Goal: Obtain resource: Download file/media

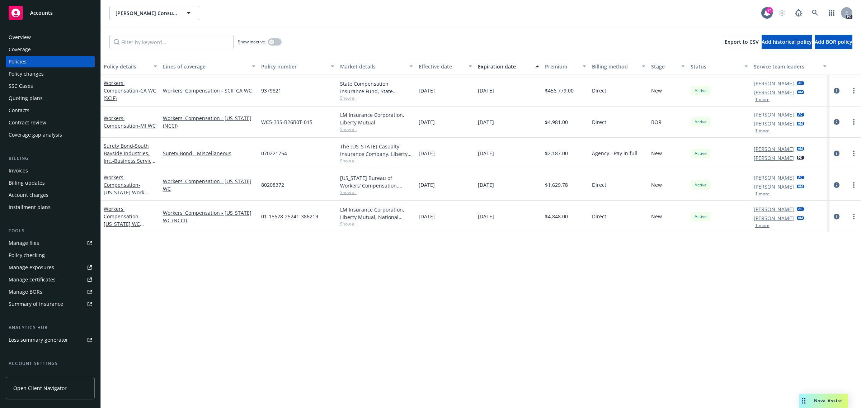
click at [42, 11] on span "Accounts" at bounding box center [41, 13] width 23 height 6
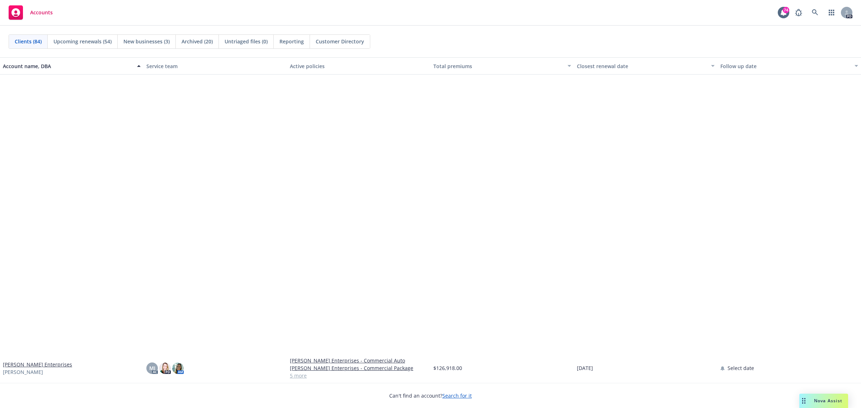
scroll to position [897, 0]
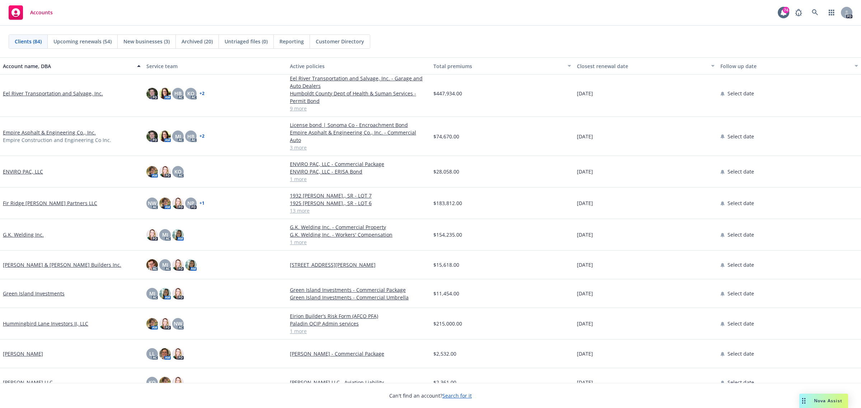
click at [46, 94] on link "Eel River Transportation and Salvage, Inc." at bounding box center [53, 94] width 100 height 8
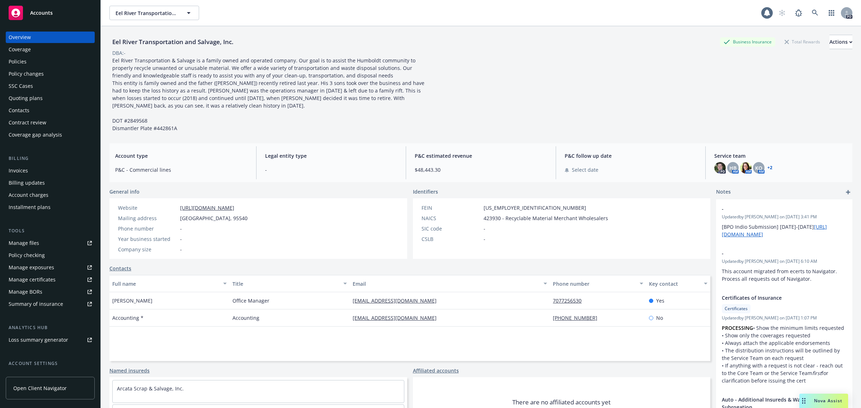
click at [20, 60] on div "Policies" at bounding box center [18, 61] width 18 height 11
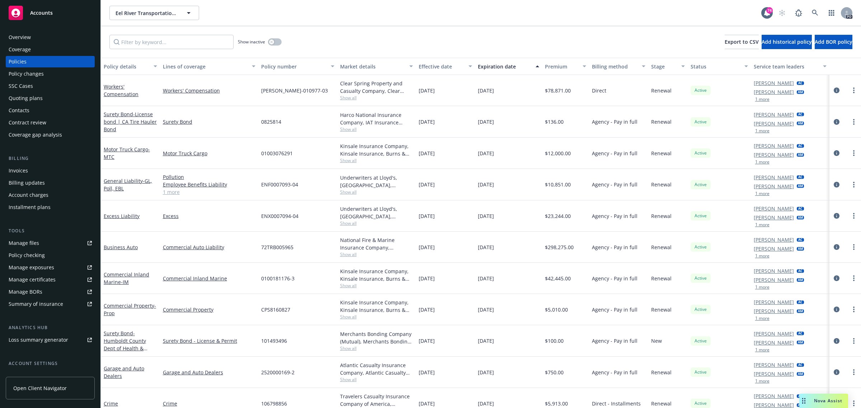
scroll to position [11, 0]
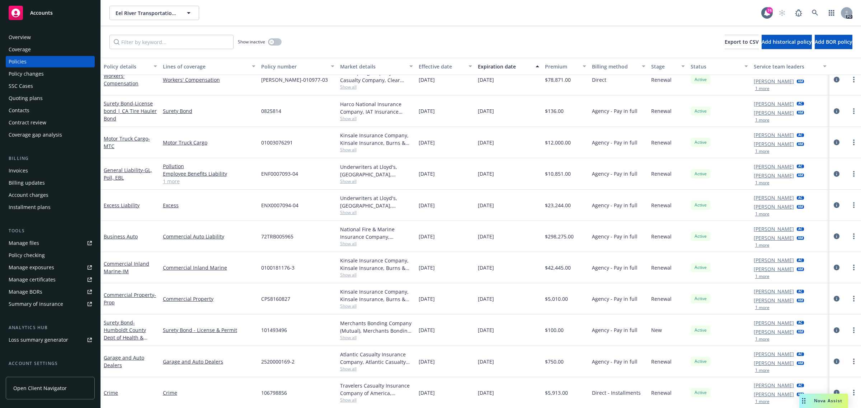
click at [42, 11] on span "Accounts" at bounding box center [41, 13] width 23 height 6
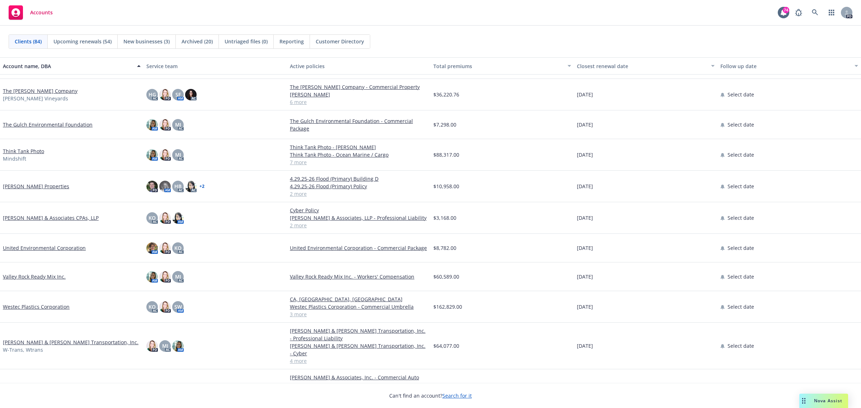
scroll to position [2134, 0]
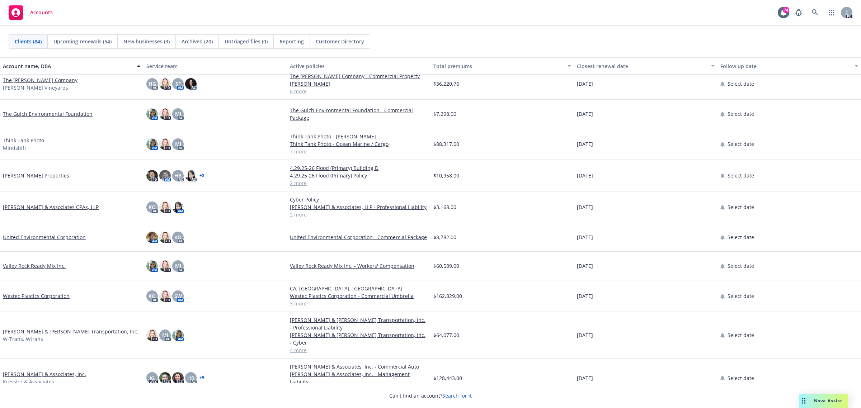
click at [27, 371] on link "[PERSON_NAME] & Associates, Inc." at bounding box center [44, 375] width 83 height 8
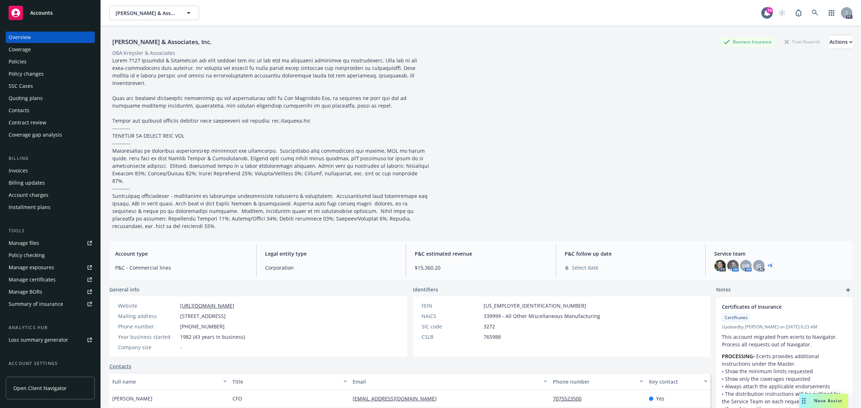
click at [19, 60] on div "Policies" at bounding box center [18, 61] width 18 height 11
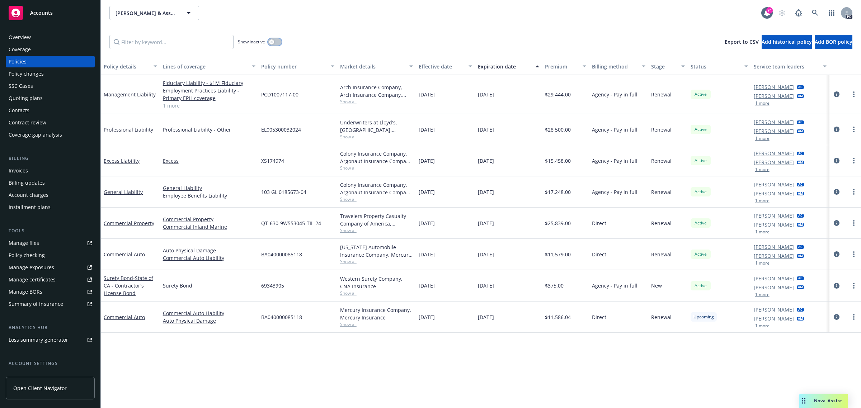
click at [273, 42] on div "button" at bounding box center [271, 41] width 5 height 5
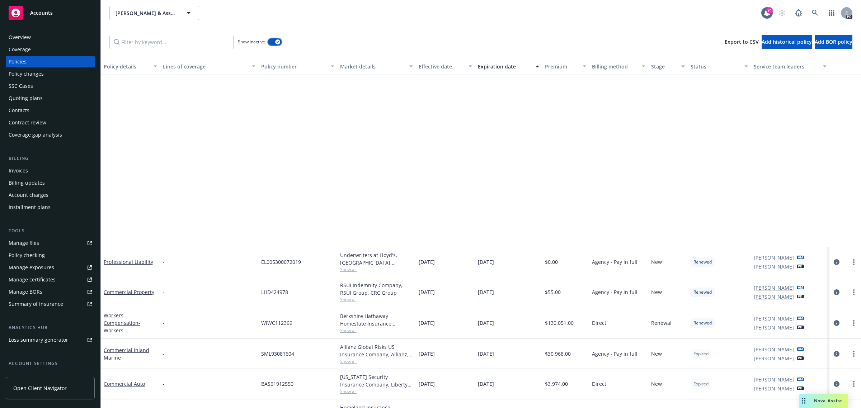
scroll to position [224, 0]
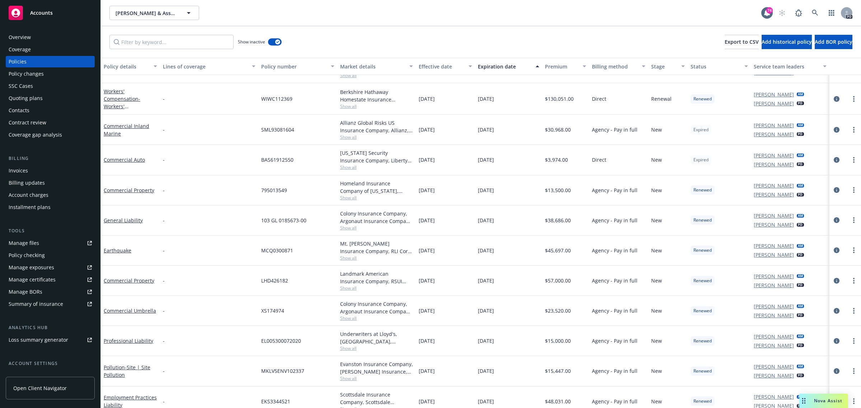
click at [44, 12] on span "Accounts" at bounding box center [41, 13] width 23 height 6
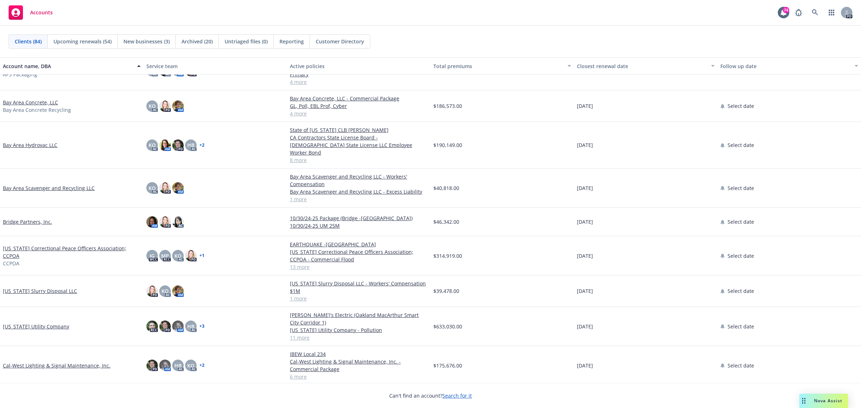
scroll to position [404, 0]
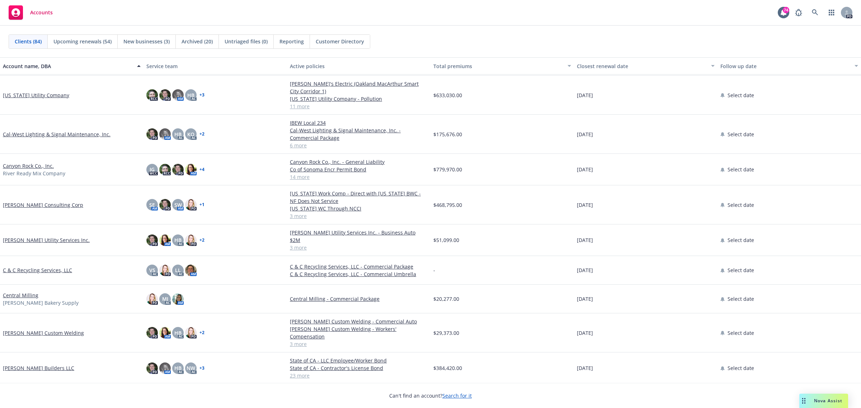
click at [33, 201] on link "[PERSON_NAME] Consulting Corp" at bounding box center [43, 205] width 80 height 8
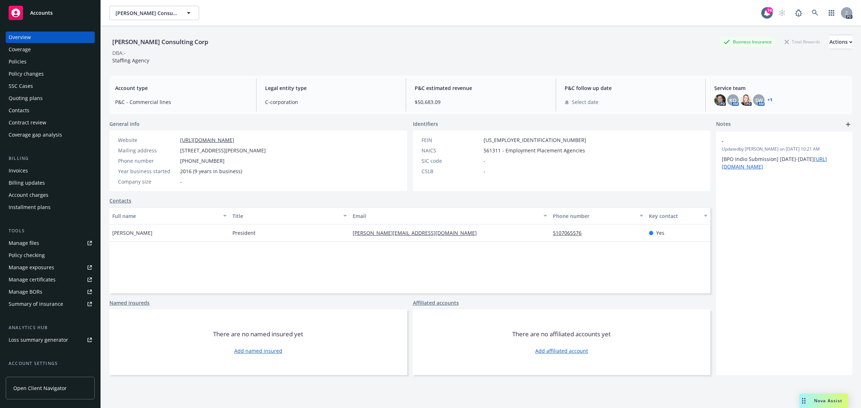
click at [15, 60] on div "Policies" at bounding box center [18, 61] width 18 height 11
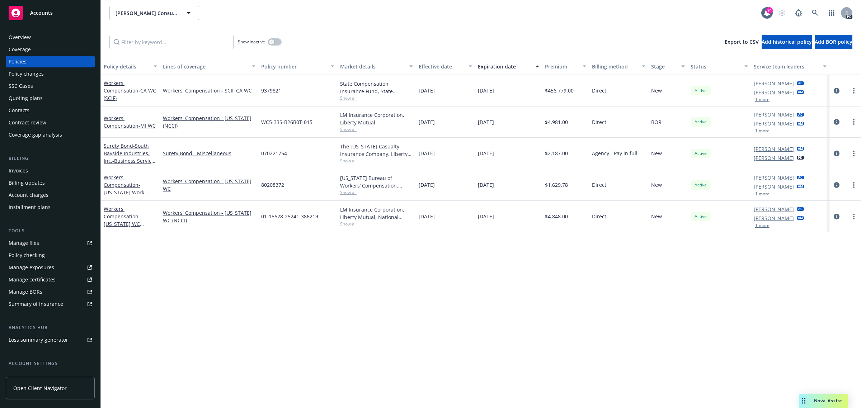
click at [33, 277] on div "Manage certificates" at bounding box center [32, 279] width 47 height 11
click at [42, 10] on span "Accounts" at bounding box center [41, 13] width 23 height 6
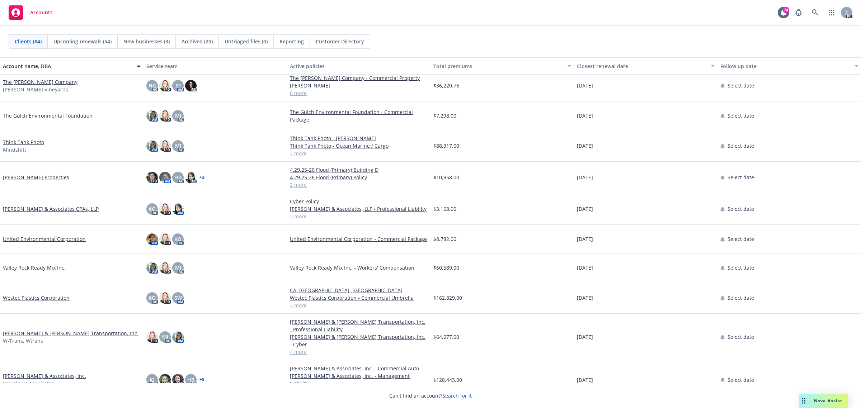
scroll to position [2134, 0]
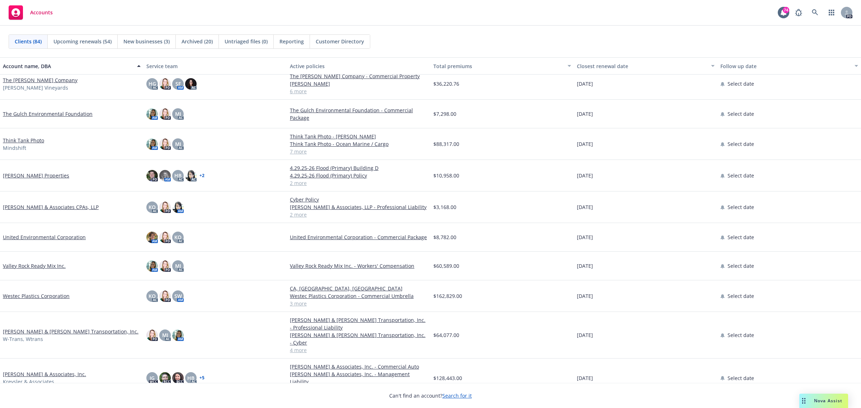
click at [67, 371] on link "[PERSON_NAME] & Associates, Inc." at bounding box center [44, 375] width 83 height 8
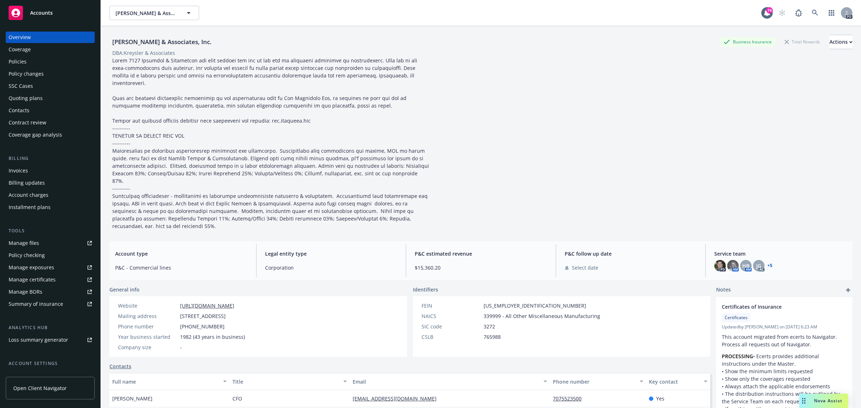
click at [15, 62] on div "Policies" at bounding box center [18, 61] width 18 height 11
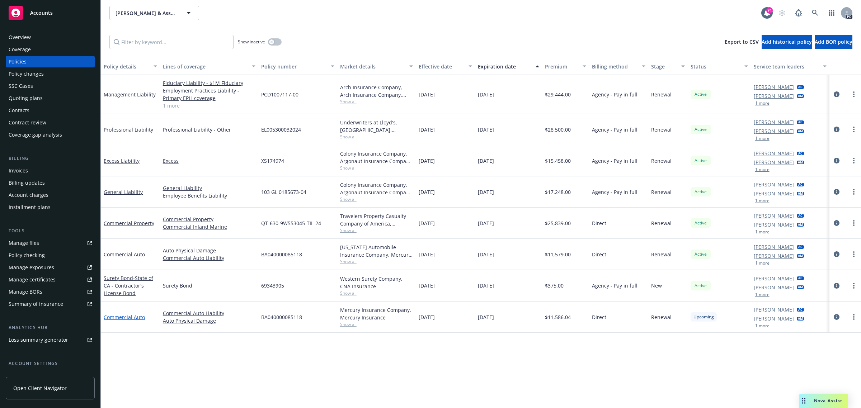
click at [112, 316] on link "Commercial Auto" at bounding box center [124, 317] width 41 height 7
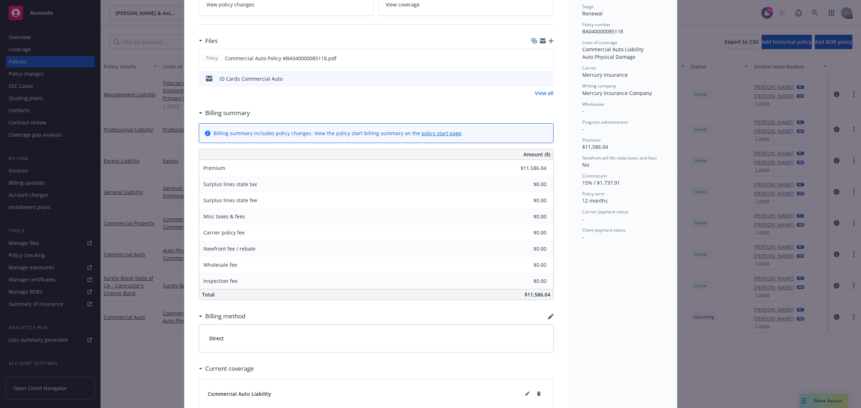
scroll to position [135, 0]
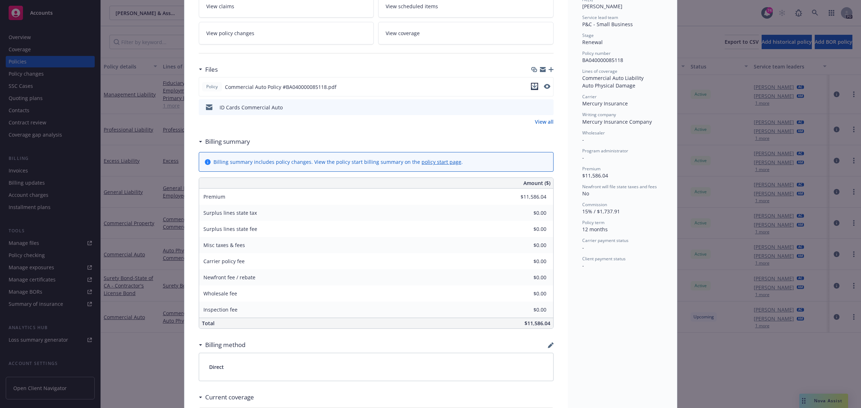
click at [532, 85] on icon "download file" at bounding box center [534, 86] width 5 height 4
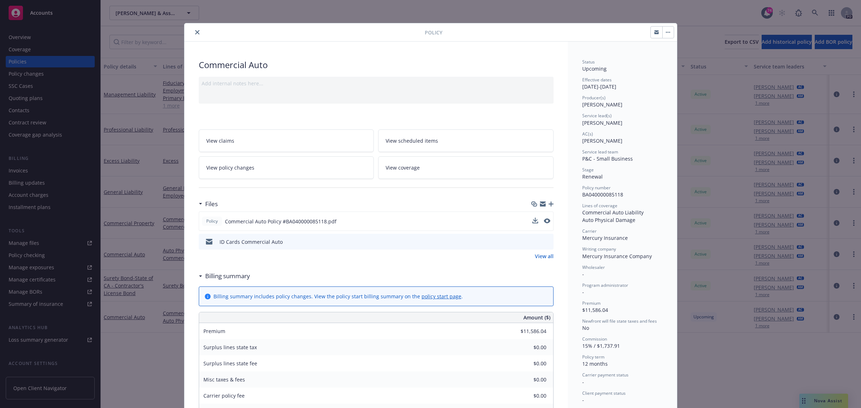
click at [195, 33] on icon "close" at bounding box center [197, 32] width 4 height 4
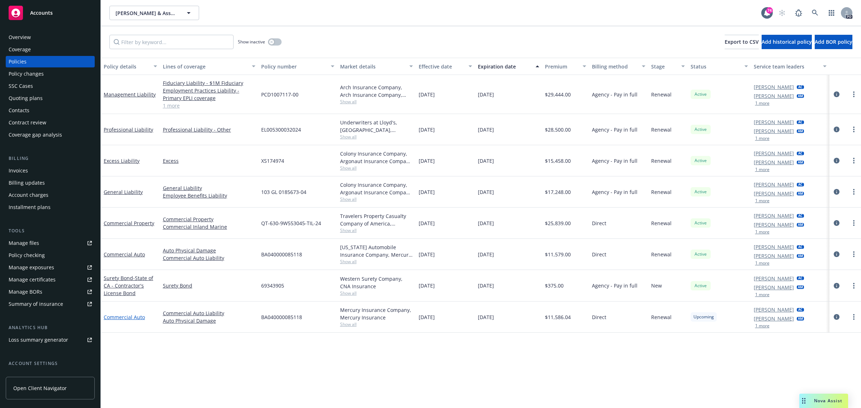
click at [117, 318] on link "Commercial Auto" at bounding box center [124, 317] width 41 height 7
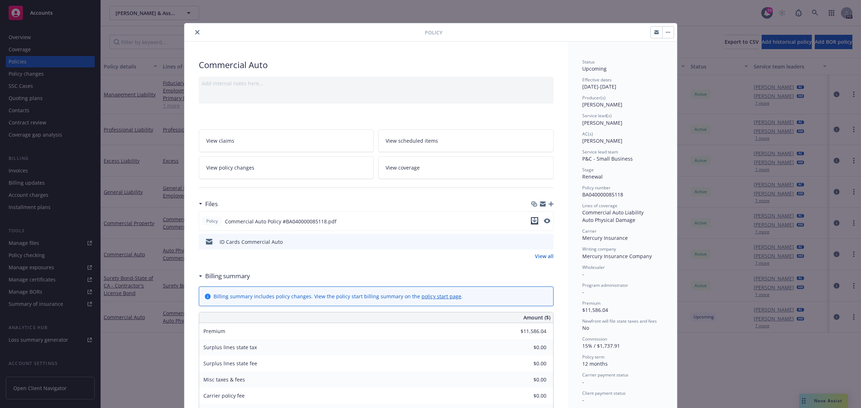
click at [532, 221] on icon "download file" at bounding box center [535, 221] width 6 height 6
click at [195, 33] on button "close" at bounding box center [197, 32] width 9 height 9
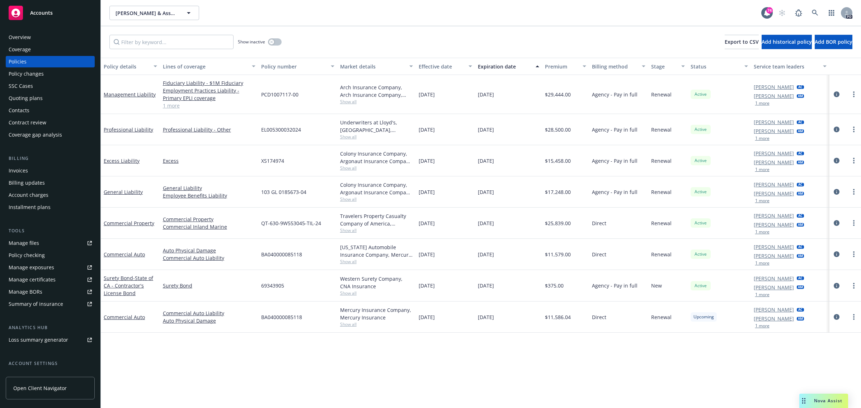
click at [117, 256] on link "Commercial Auto" at bounding box center [124, 254] width 41 height 7
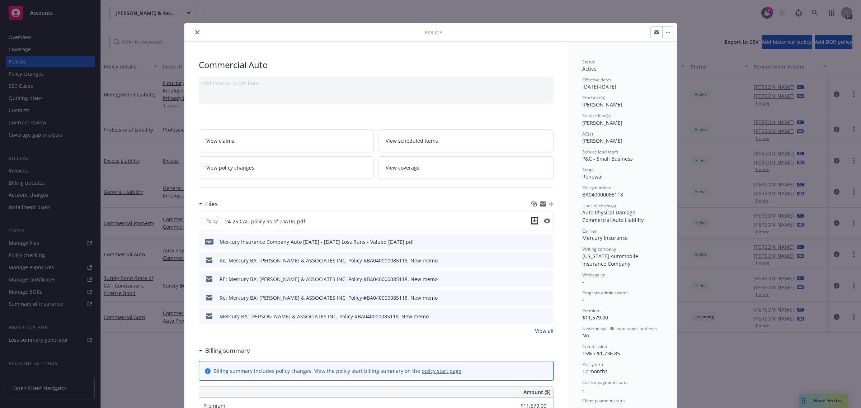
click at [532, 219] on icon "download file" at bounding box center [535, 221] width 6 height 6
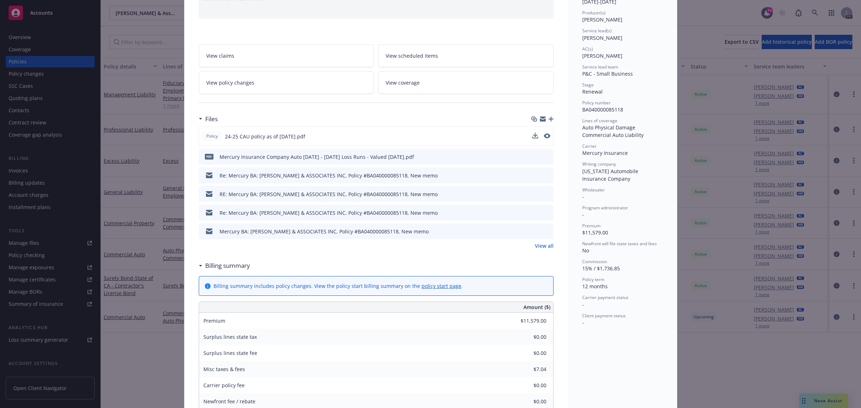
scroll to position [45, 0]
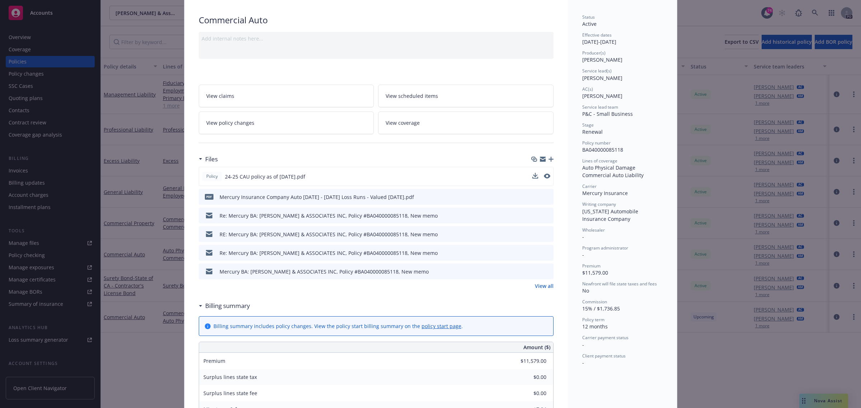
click at [232, 125] on span "View policy changes" at bounding box center [230, 123] width 48 height 8
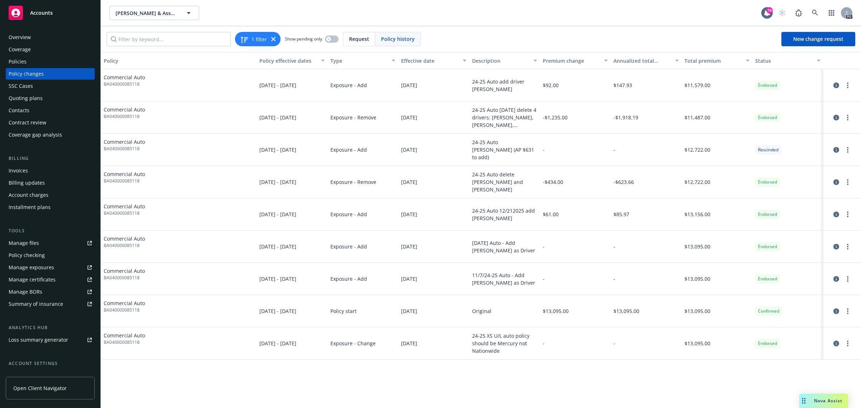
click at [23, 60] on div "Policies" at bounding box center [18, 61] width 18 height 11
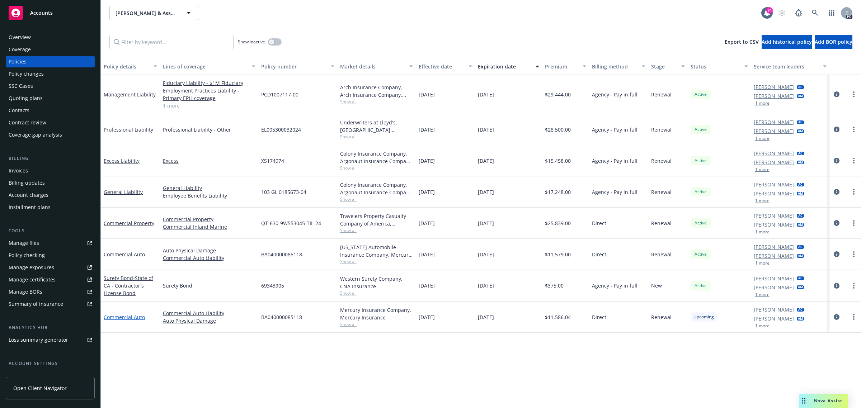
click at [121, 317] on link "Commercial Auto" at bounding box center [124, 317] width 41 height 7
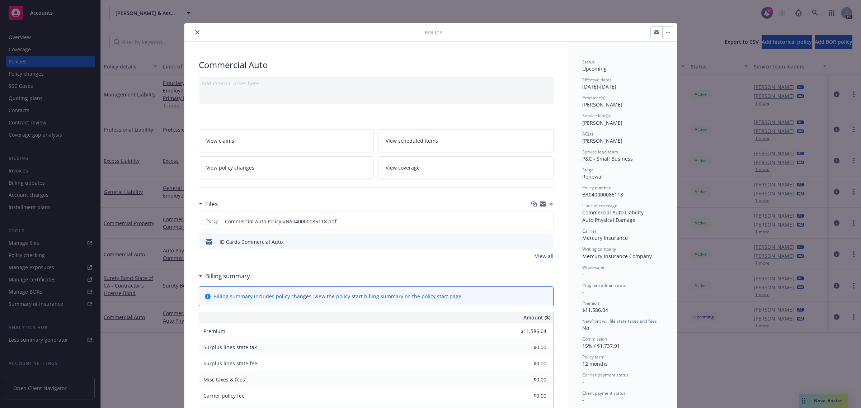
click at [404, 139] on span "View scheduled items" at bounding box center [412, 141] width 52 height 8
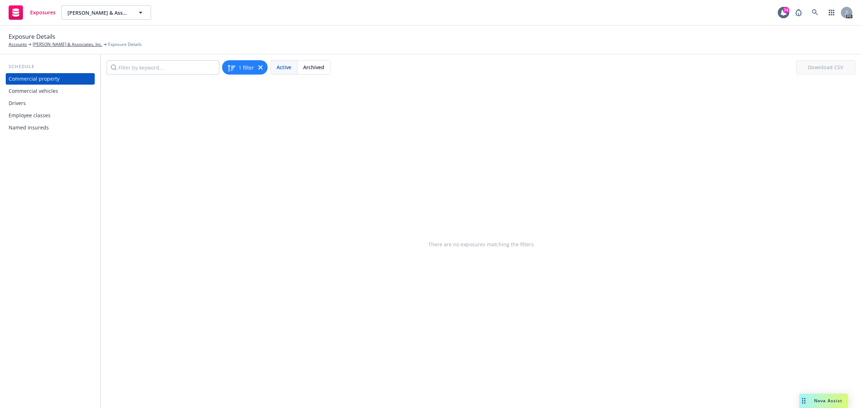
click at [28, 88] on div "Commercial vehicles" at bounding box center [34, 90] width 50 height 11
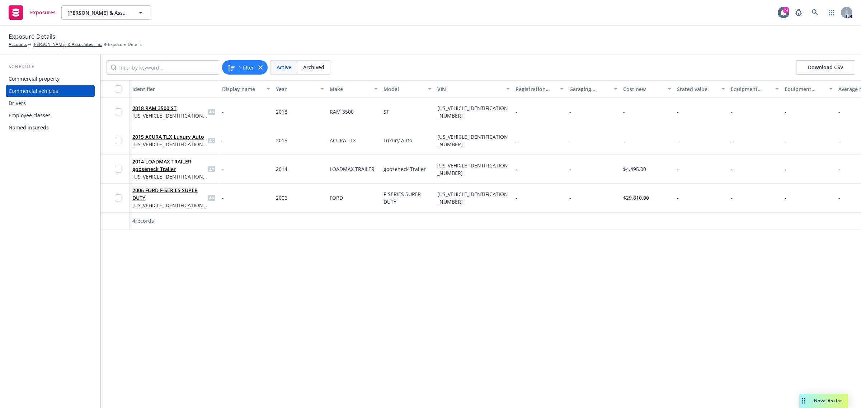
click at [15, 102] on div "Drivers" at bounding box center [17, 103] width 17 height 11
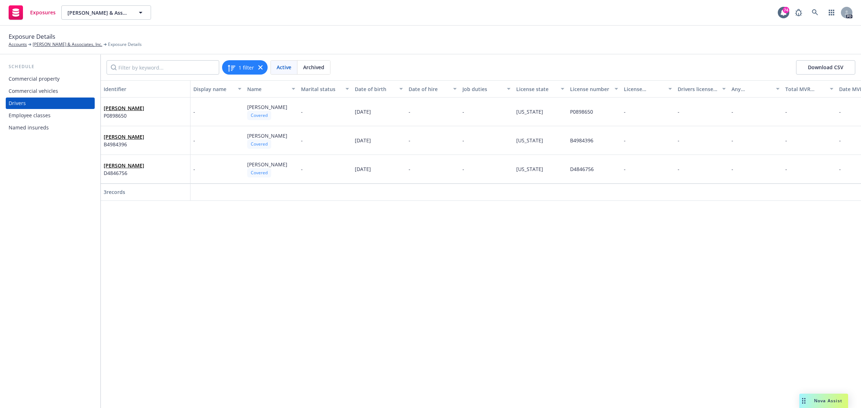
drag, startPoint x: 402, startPoint y: 307, endPoint x: 236, endPoint y: 115, distance: 254.2
click at [401, 304] on div "Identifier Display name Name Marital status Date of birth Date of hire Job duti…" at bounding box center [481, 244] width 761 height 328
click at [51, 42] on link "[PERSON_NAME] & Associates, Inc." at bounding box center [68, 44] width 70 height 6
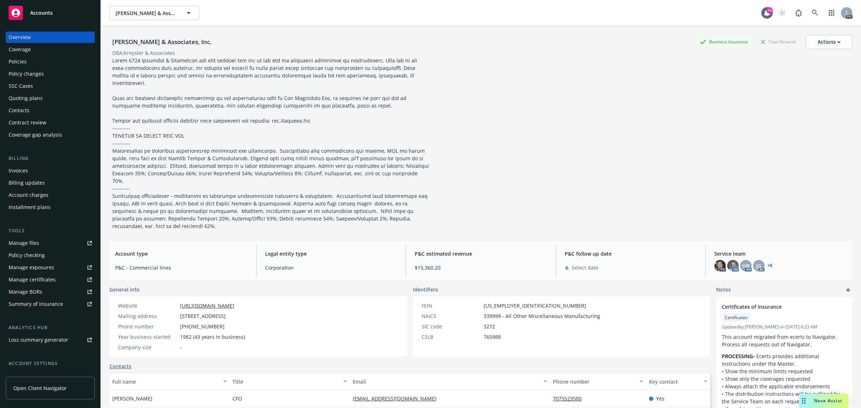
click at [17, 57] on div "Policies" at bounding box center [18, 61] width 18 height 11
